Goal: Information Seeking & Learning: Learn about a topic

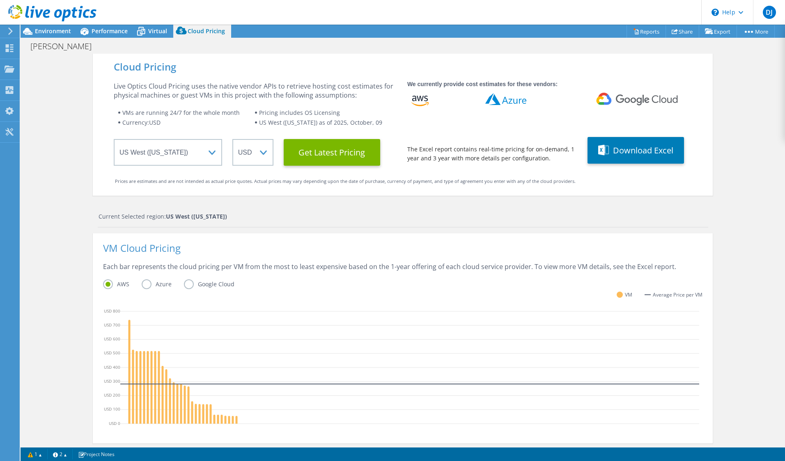
select select "USWest"
select select "USD"
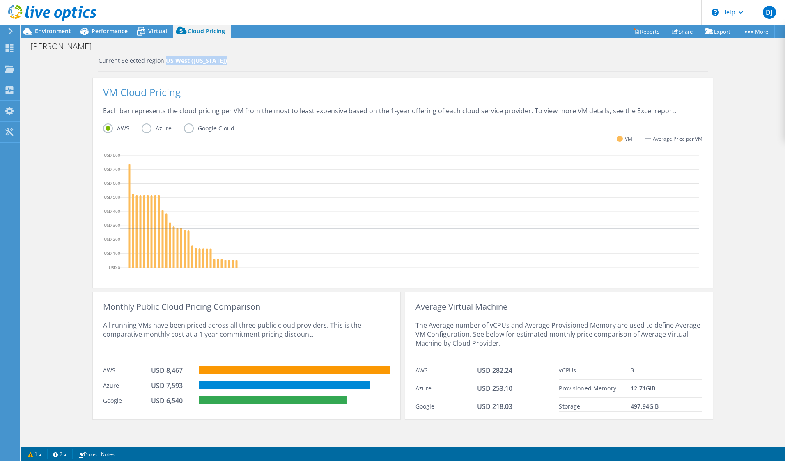
drag, startPoint x: 162, startPoint y: 62, endPoint x: 223, endPoint y: 62, distance: 61.5
click at [223, 62] on div "Current Selected region: [GEOGRAPHIC_DATA] ([US_STATE])" at bounding box center [402, 60] width 609 height 9
click at [191, 60] on strong "US West ([US_STATE])" at bounding box center [196, 61] width 61 height 8
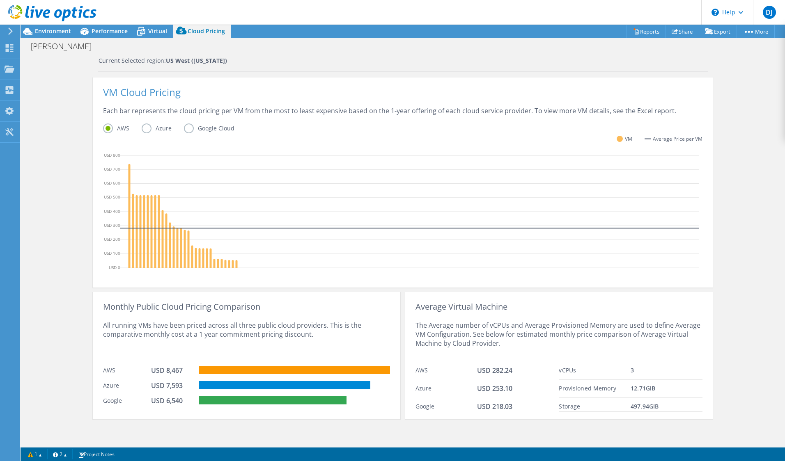
click at [191, 60] on strong "US West ([US_STATE])" at bounding box center [196, 61] width 61 height 8
drag, startPoint x: 162, startPoint y: 60, endPoint x: 237, endPoint y: 62, distance: 75.5
click at [237, 62] on div "Current Selected region: [GEOGRAPHIC_DATA] ([US_STATE])" at bounding box center [402, 60] width 609 height 9
drag, startPoint x: 237, startPoint y: 62, endPoint x: 187, endPoint y: 66, distance: 50.2
click at [187, 66] on div "Current Selected region: [GEOGRAPHIC_DATA] ([US_STATE])" at bounding box center [403, 64] width 610 height 16
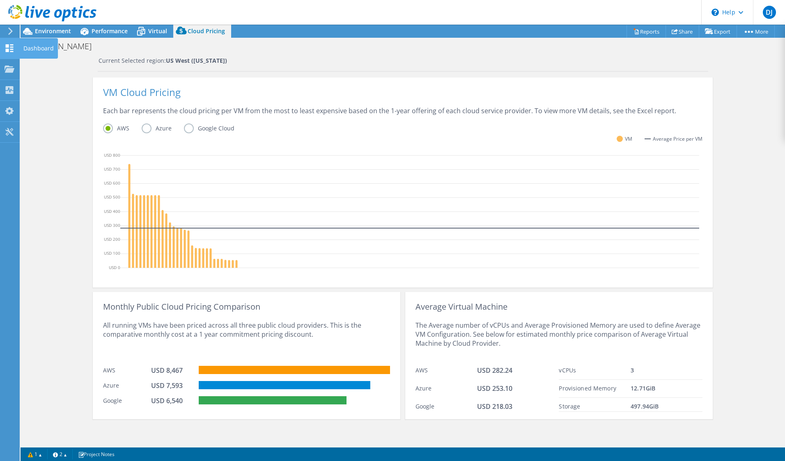
click at [37, 49] on div "Dashboard" at bounding box center [38, 48] width 39 height 21
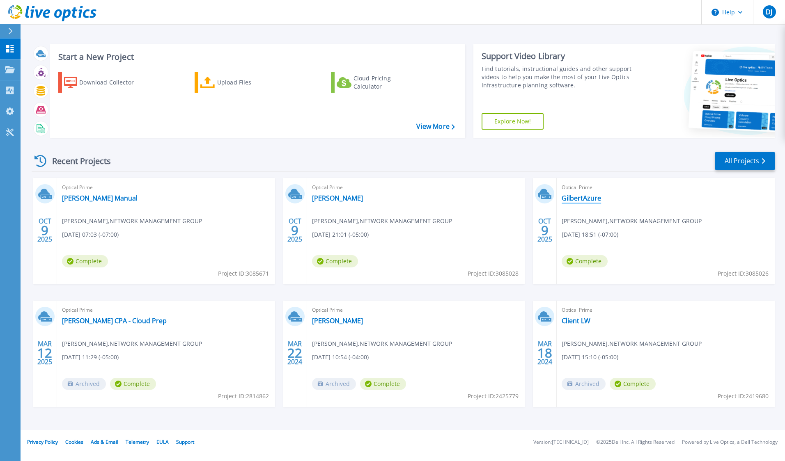
click at [579, 200] on link "GilbertAzure" at bounding box center [580, 198] width 39 height 8
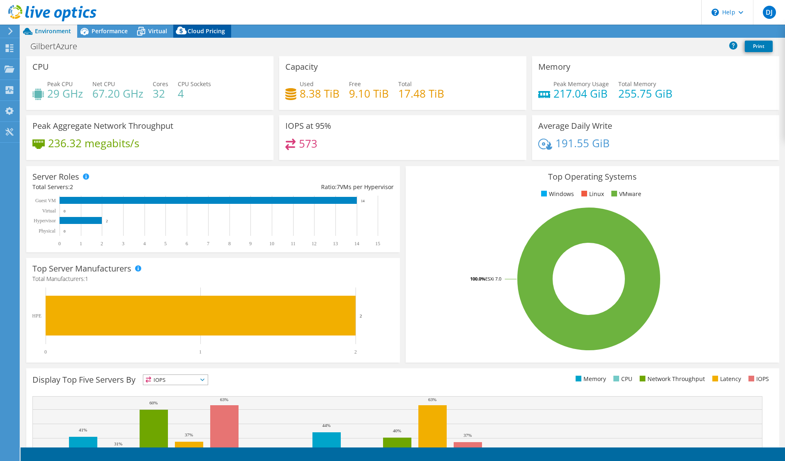
click at [188, 29] on icon at bounding box center [181, 32] width 16 height 16
select select "USWest"
select select "USD"
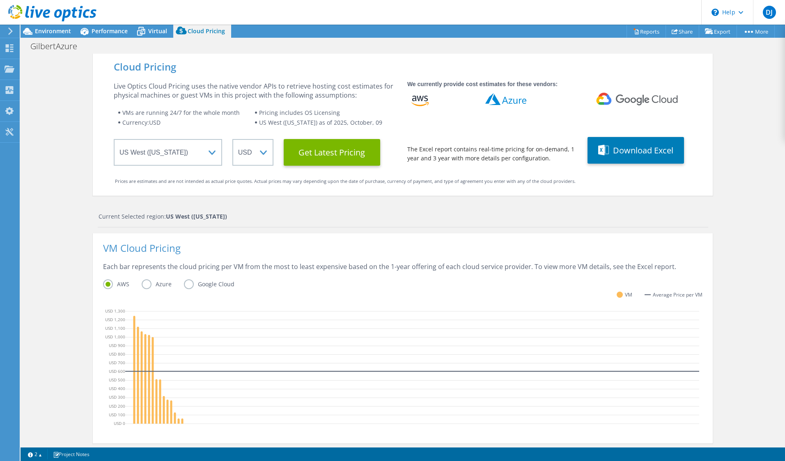
click at [150, 290] on div "AWS Azure Google Cloud" at bounding box center [402, 285] width 599 height 13
click at [147, 287] on label "Azure" at bounding box center [163, 284] width 42 height 10
click at [0, 0] on input "Azure" at bounding box center [0, 0] width 0 height 0
click at [78, 267] on div "Cloud Pricing Live Optics Cloud Pricing uses the native vendor APIs to retrieve…" at bounding box center [403, 328] width 764 height 548
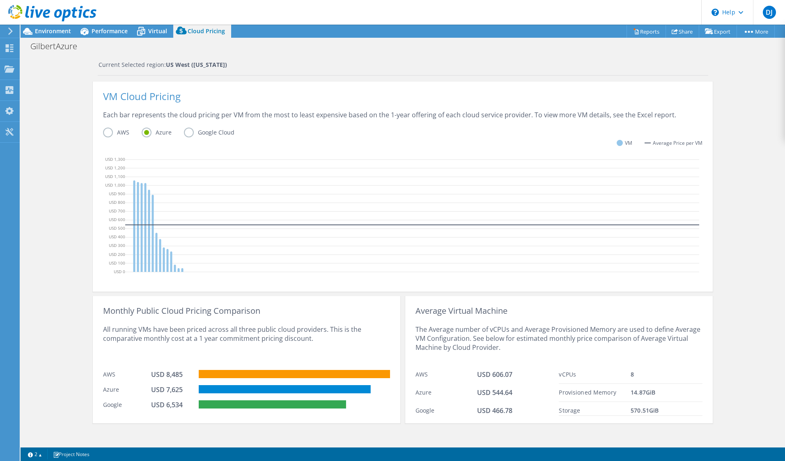
scroll to position [156, 0]
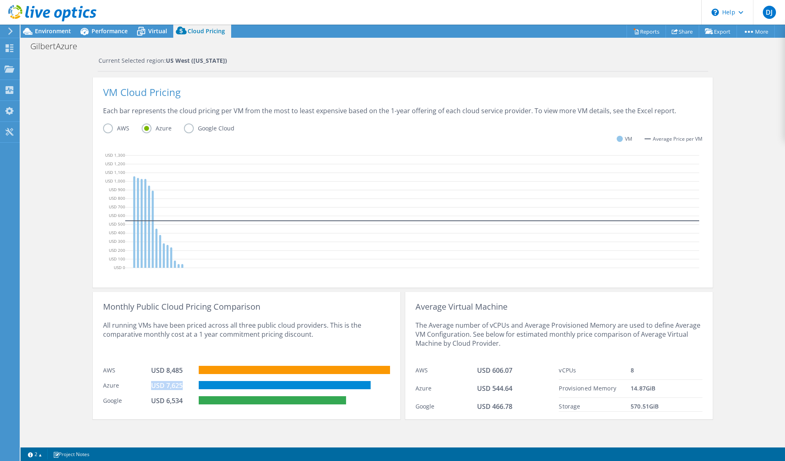
drag, startPoint x: 149, startPoint y: 385, endPoint x: 185, endPoint y: 386, distance: 36.1
click at [185, 386] on div "USD 7,625" at bounding box center [171, 385] width 41 height 9
click at [146, 31] on icon at bounding box center [141, 31] width 14 height 14
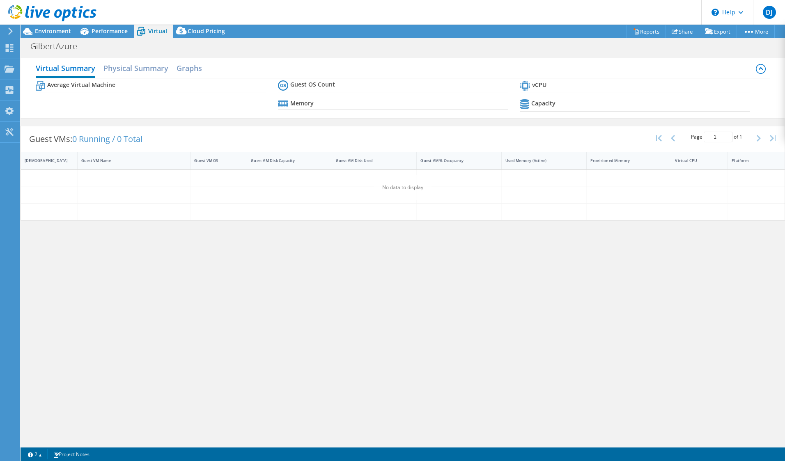
scroll to position [0, 0]
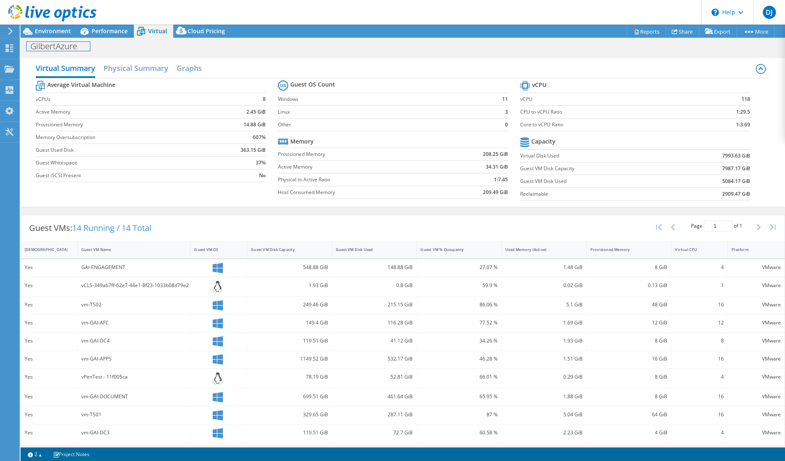
click at [55, 39] on div "GilbertAzure Print" at bounding box center [403, 46] width 764 height 15
click at [53, 34] on span "Environment" at bounding box center [53, 31] width 36 height 8
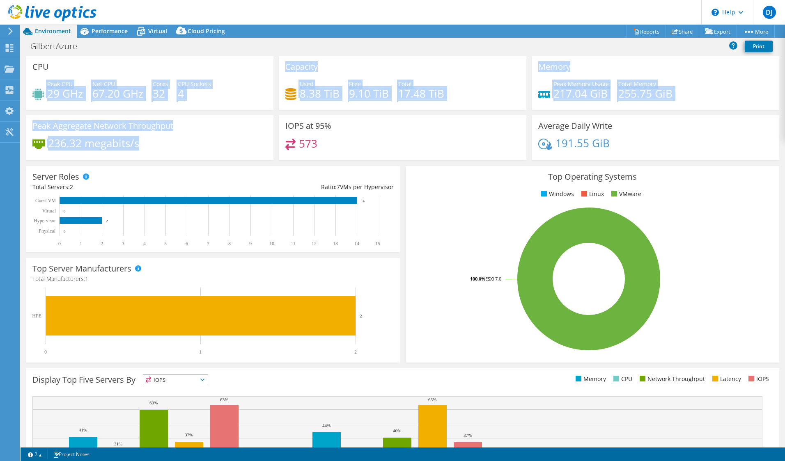
drag, startPoint x: 150, startPoint y: 142, endPoint x: 230, endPoint y: 72, distance: 106.4
click at [230, 72] on div "CPU Peak CPU 29 GHz Net CPU 67.20 GHz Cores 32 CPU Sockets 4 Capacity Used 8.38…" at bounding box center [402, 110] width 758 height 109
click at [230, 72] on div "CPU Peak CPU 29 GHz Net CPU 67.20 GHz Cores 32 CPU Sockets 4" at bounding box center [149, 83] width 247 height 54
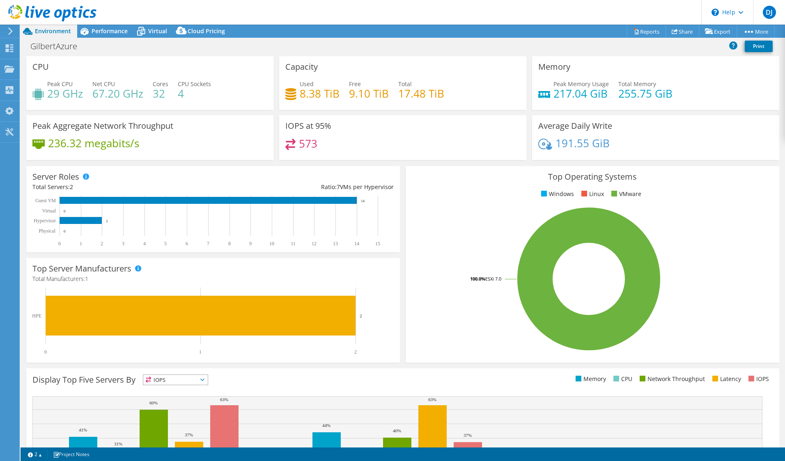
click at [275, 51] on div "GilbertAzure Print" at bounding box center [403, 46] width 764 height 15
click at [204, 32] on span "Cloud Pricing" at bounding box center [206, 31] width 37 height 8
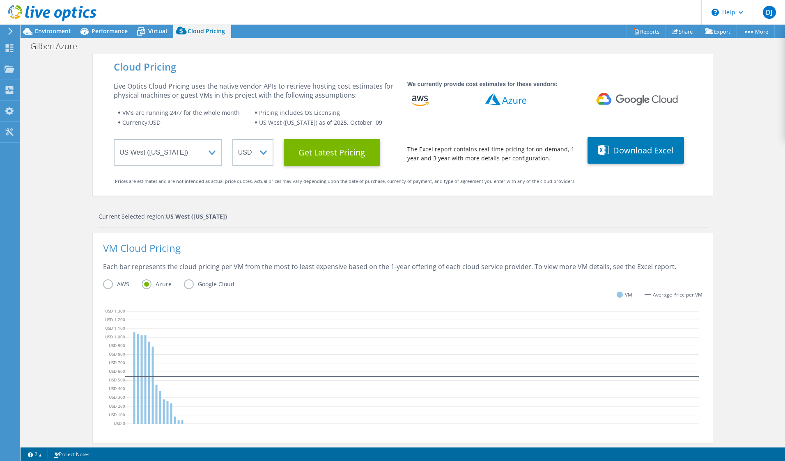
scroll to position [156, 0]
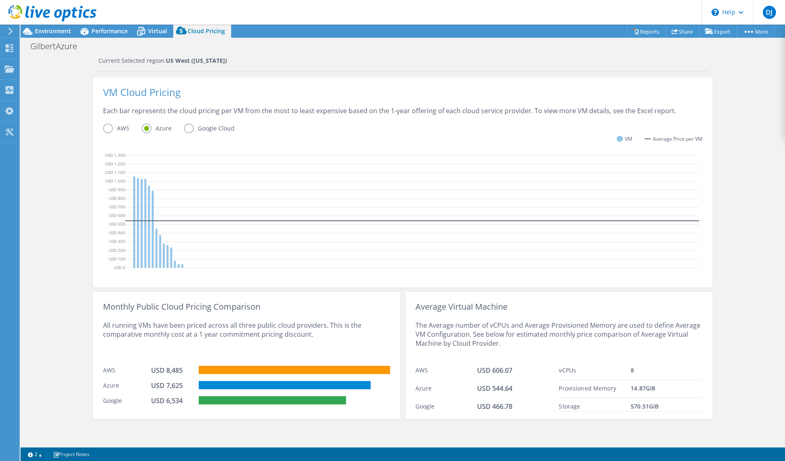
click at [184, 126] on label "Google Cloud" at bounding box center [215, 129] width 63 height 10
click at [0, 0] on input "Google Cloud" at bounding box center [0, 0] width 0 height 0
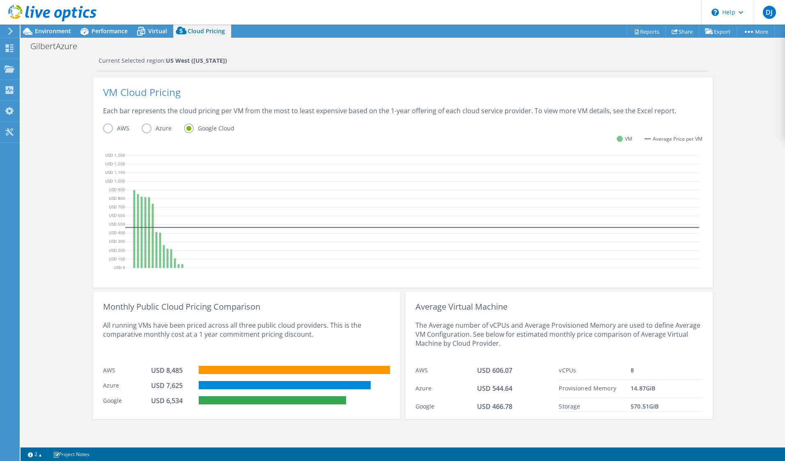
click at [144, 127] on label "Azure" at bounding box center [163, 129] width 42 height 10
click at [0, 0] on input "Azure" at bounding box center [0, 0] width 0 height 0
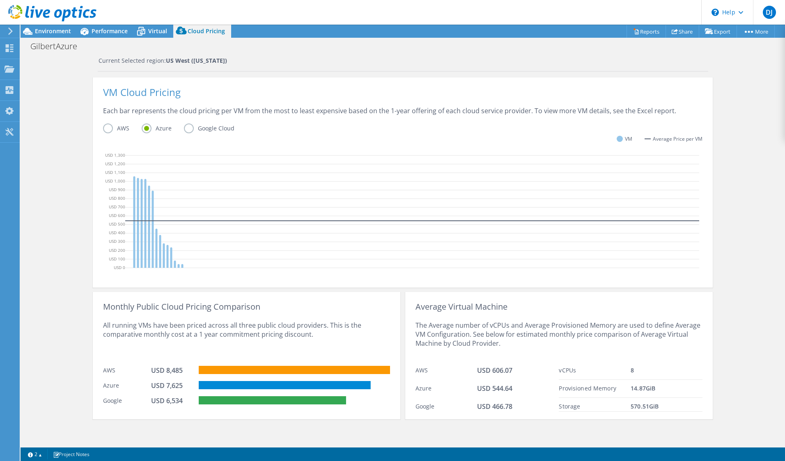
click at [73, 167] on div "Cloud Pricing Live Optics Cloud Pricing uses the native vendor APIs to retrieve…" at bounding box center [403, 172] width 764 height 548
click at [53, 30] on span "Environment" at bounding box center [53, 31] width 36 height 8
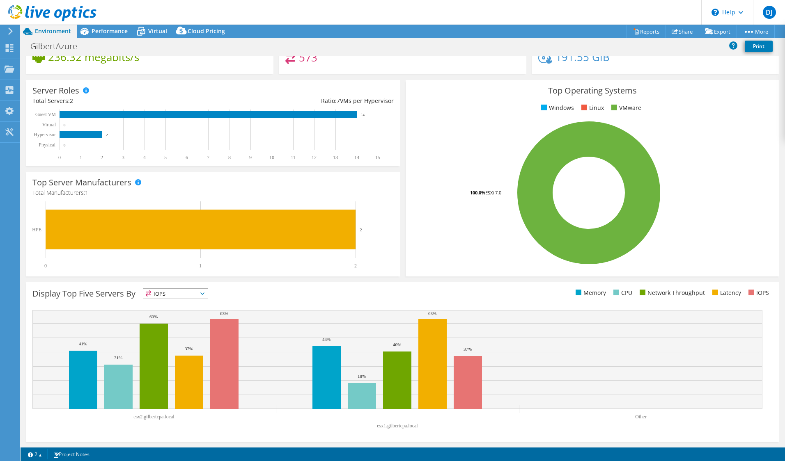
scroll to position [0, 0]
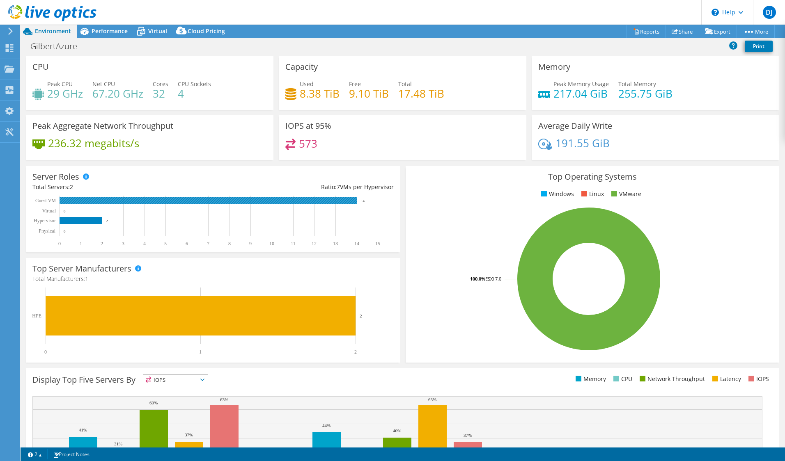
click at [147, 202] on rect at bounding box center [207, 200] width 297 height 7
click at [86, 32] on icon at bounding box center [84, 31] width 8 height 7
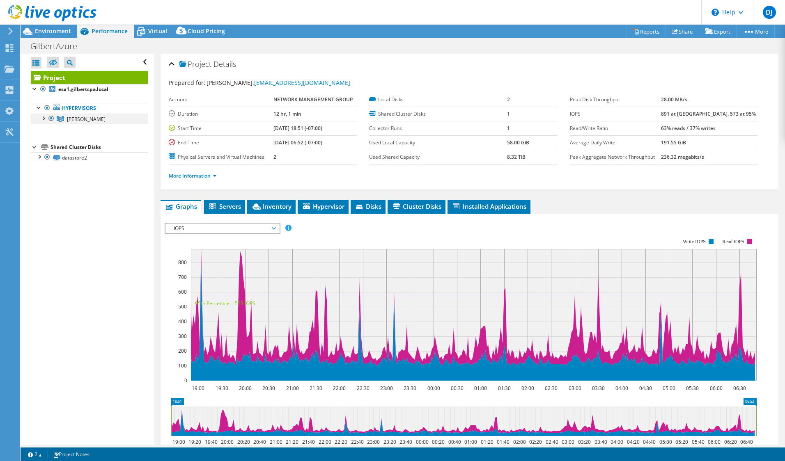
click at [41, 116] on div at bounding box center [43, 118] width 8 height 8
click at [39, 178] on div at bounding box center [39, 178] width 8 height 8
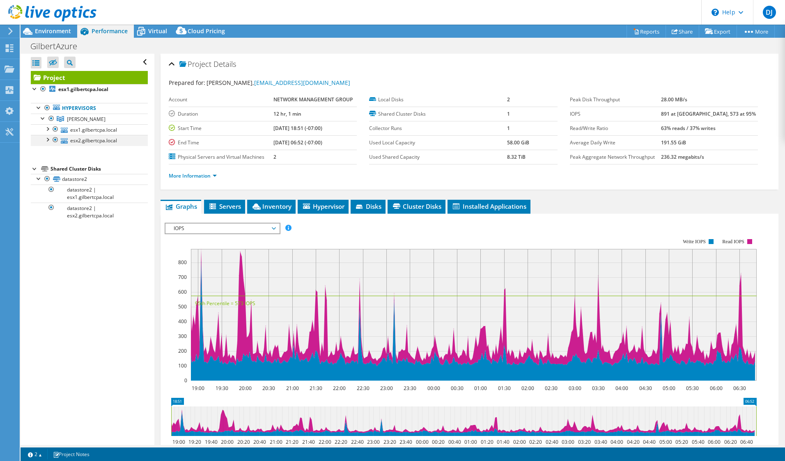
click at [48, 140] on div at bounding box center [47, 139] width 8 height 8
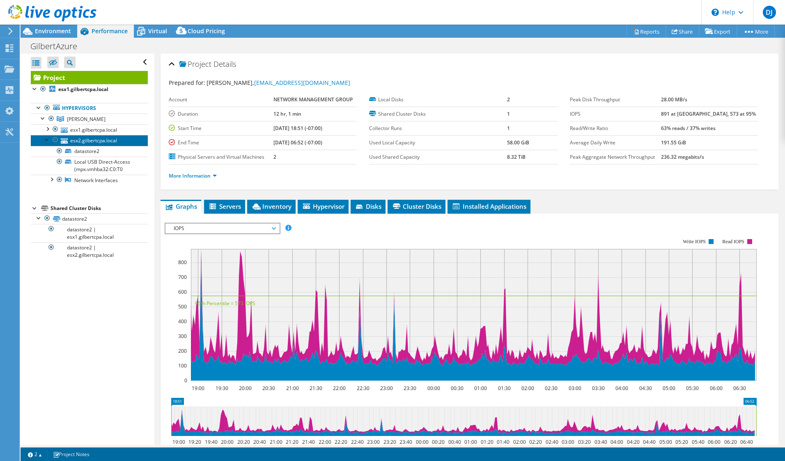
click at [65, 139] on icon at bounding box center [64, 140] width 7 height 5
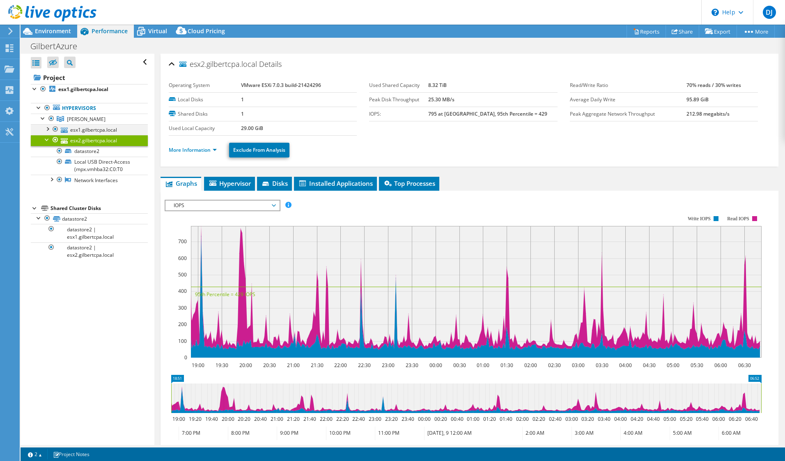
click at [53, 128] on div at bounding box center [55, 129] width 8 height 10
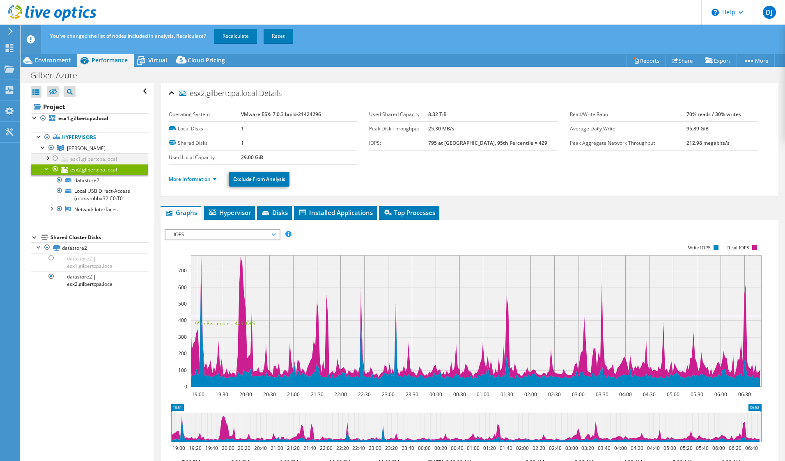
click at [55, 156] on div at bounding box center [55, 158] width 8 height 10
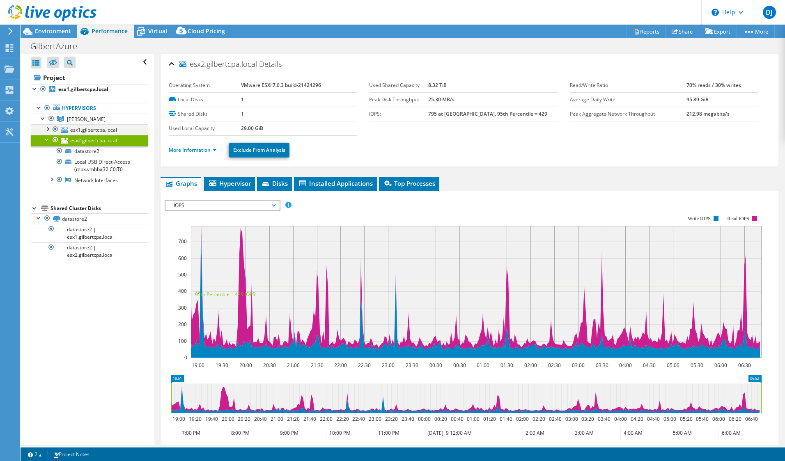
click at [47, 128] on div at bounding box center [47, 128] width 8 height 8
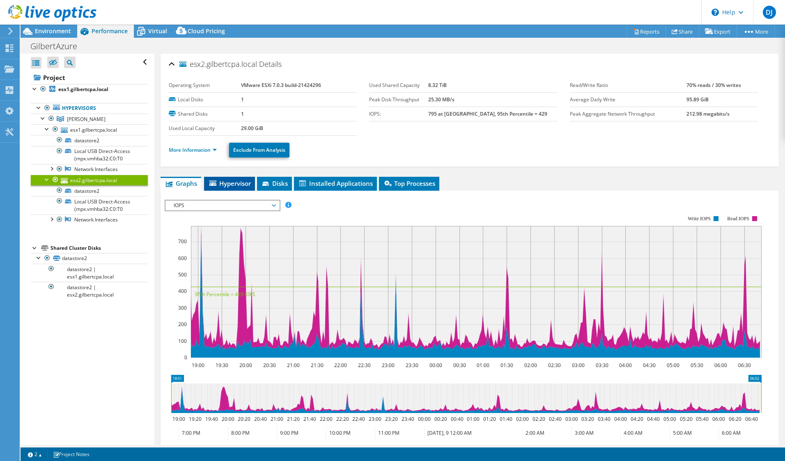
click at [225, 177] on li "Hypervisor" at bounding box center [229, 184] width 51 height 14
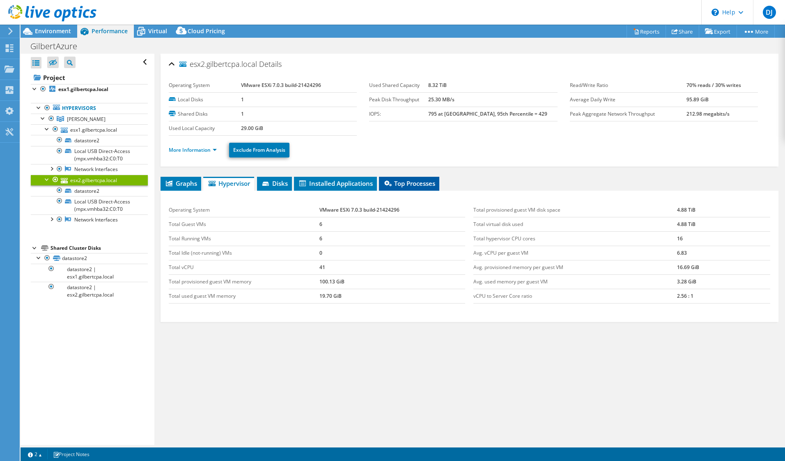
click at [417, 184] on span "Top Processes" at bounding box center [409, 183] width 52 height 8
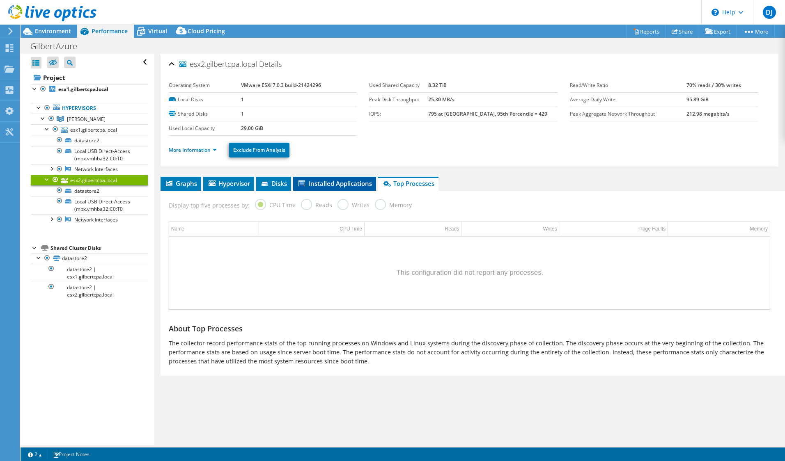
click at [321, 185] on span "Installed Applications" at bounding box center [334, 183] width 75 height 8
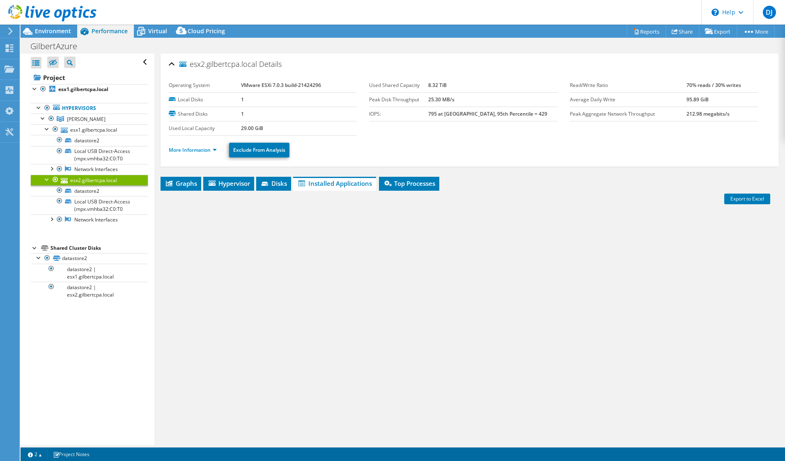
click at [445, 136] on div "More Information Exclude From Analysis" at bounding box center [469, 150] width 601 height 29
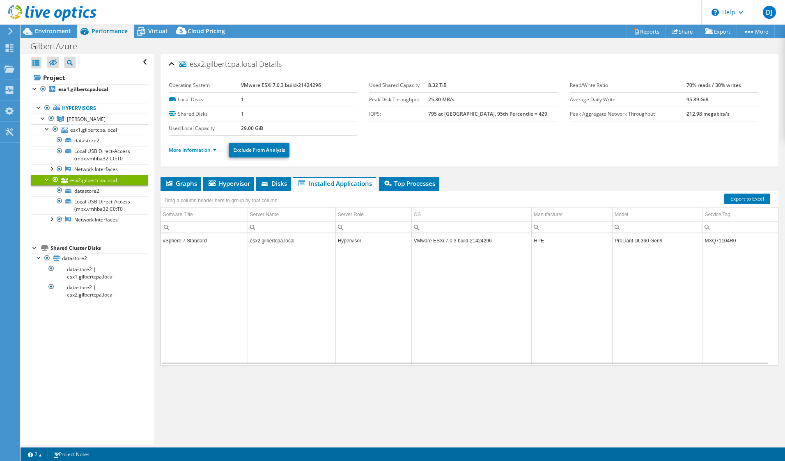
click at [277, 424] on div "esx2.gilbertcpa.local Details Operating System VMware ESXi 7.0.3 build-21424296…" at bounding box center [469, 249] width 630 height 391
